Goal: Transaction & Acquisition: Purchase product/service

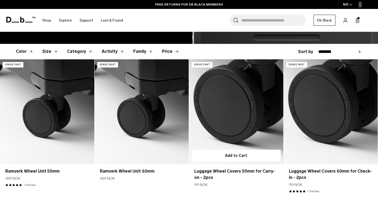
scroll to position [129, 0]
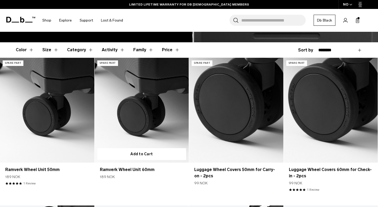
click at [135, 120] on link "Ramverk Wheel Unit 60mm" at bounding box center [142, 110] width 94 height 105
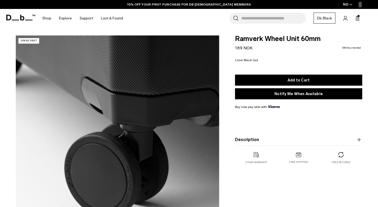
click at [259, 143] on button "Description" at bounding box center [298, 140] width 127 height 6
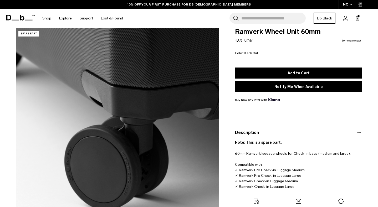
scroll to position [7, 0]
